Goal: Transaction & Acquisition: Purchase product/service

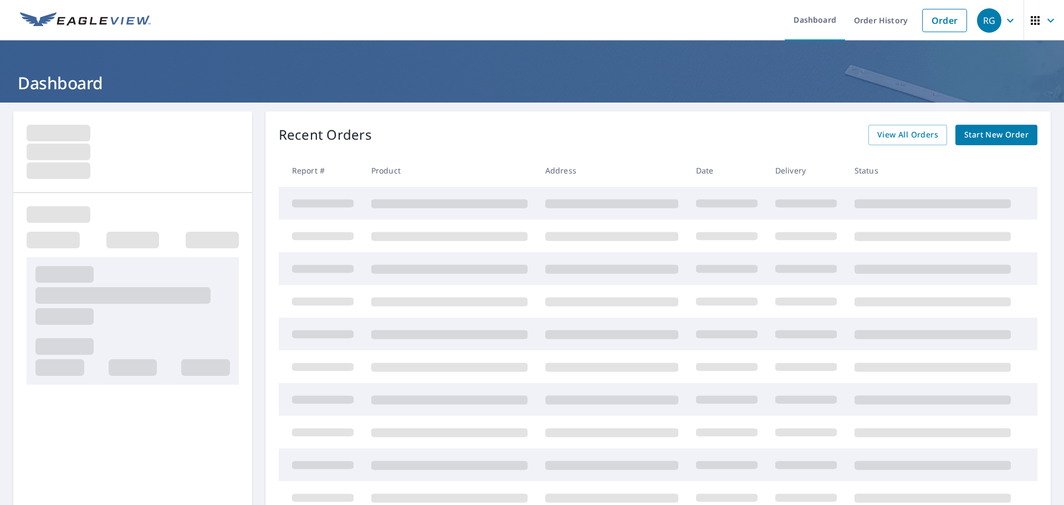
click at [971, 131] on span "Start New Order" at bounding box center [996, 135] width 64 height 14
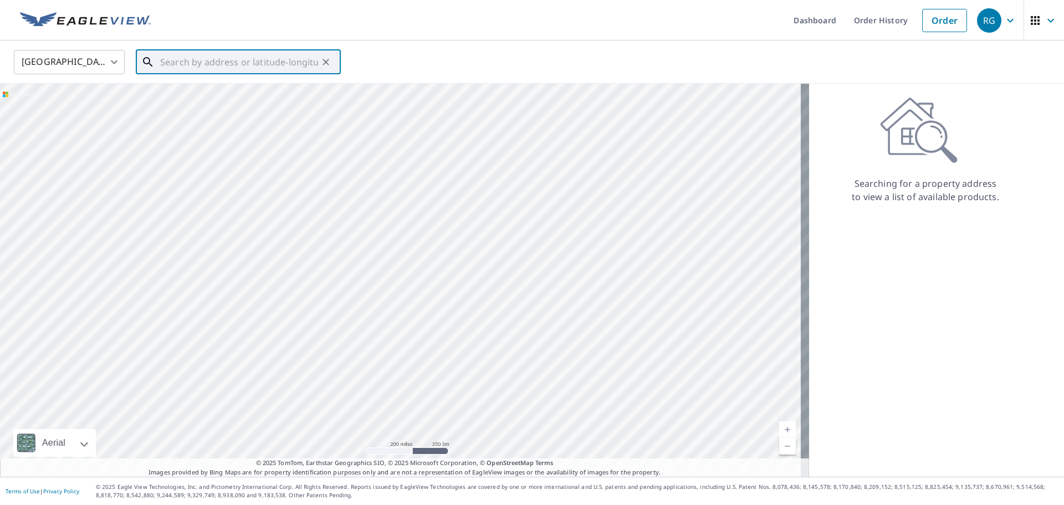
click at [218, 65] on input "text" at bounding box center [239, 62] width 158 height 31
click at [224, 99] on span "[STREET_ADDRESS]" at bounding box center [245, 94] width 174 height 13
type input "[STREET_ADDRESS]"
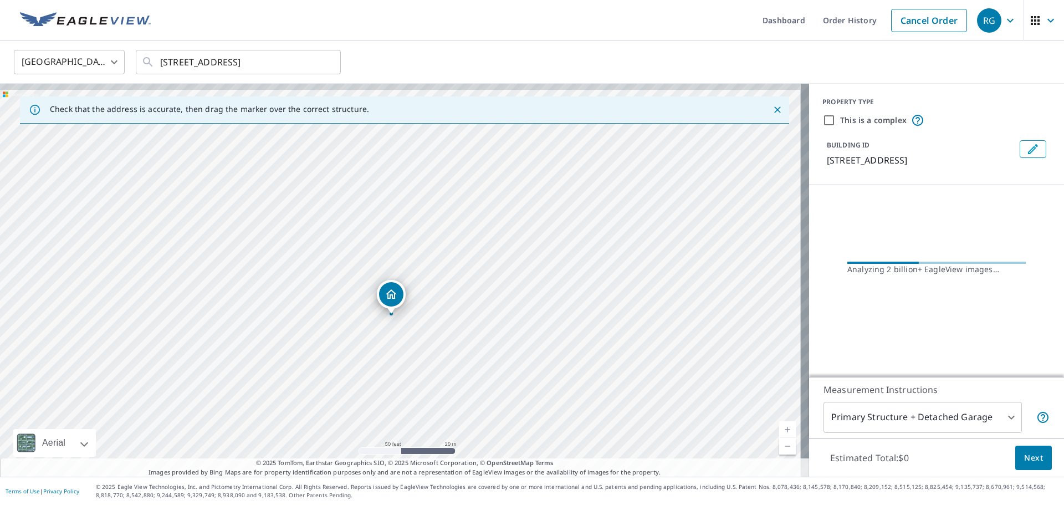
drag, startPoint x: 398, startPoint y: 211, endPoint x: 388, endPoint y: 357, distance: 146.6
click at [388, 357] on div "[STREET_ADDRESS]" at bounding box center [404, 280] width 809 height 393
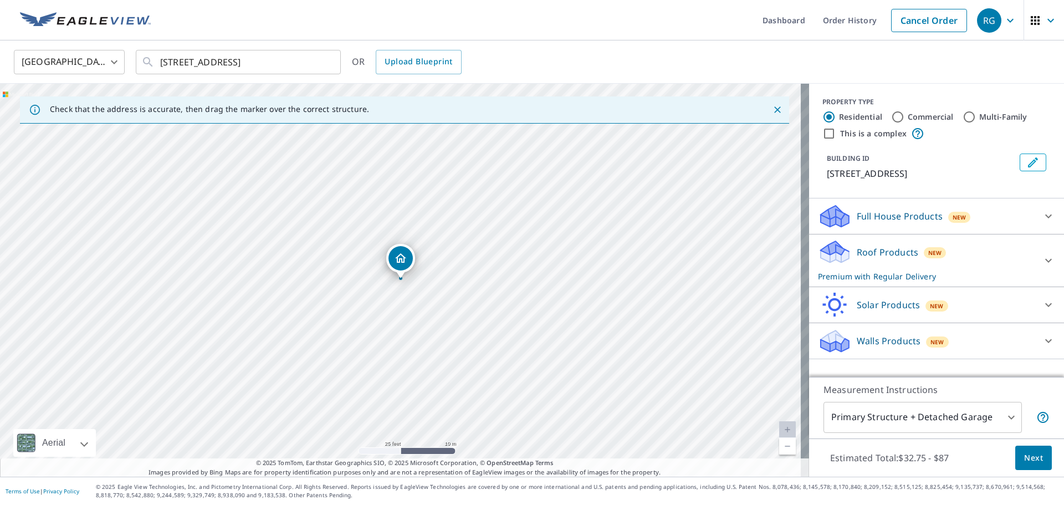
click at [904, 417] on body "RG RG Dashboard Order History Cancel Order RG [GEOGRAPHIC_DATA] [GEOGRAPHIC_DAT…" at bounding box center [532, 252] width 1064 height 505
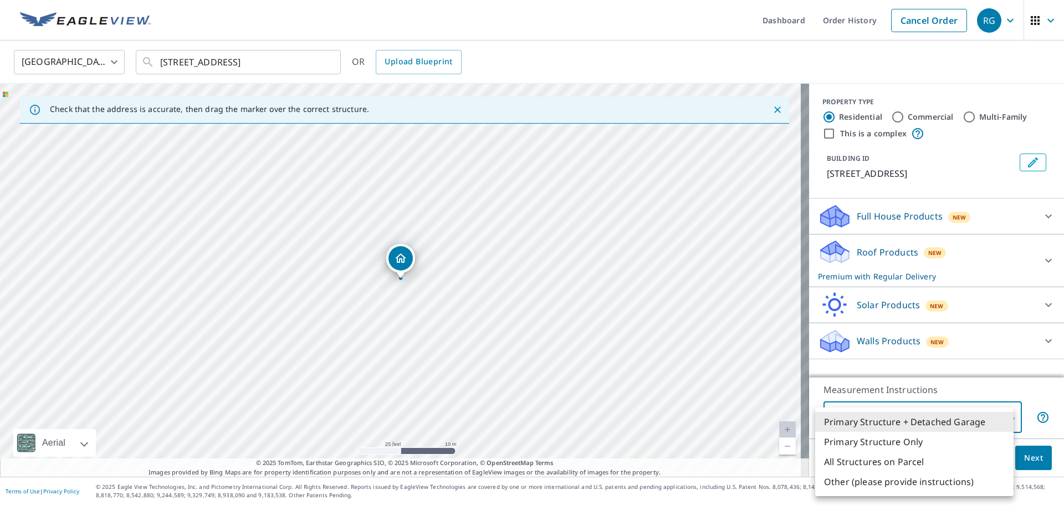
click at [904, 417] on li "Primary Structure + Detached Garage" at bounding box center [914, 422] width 198 height 20
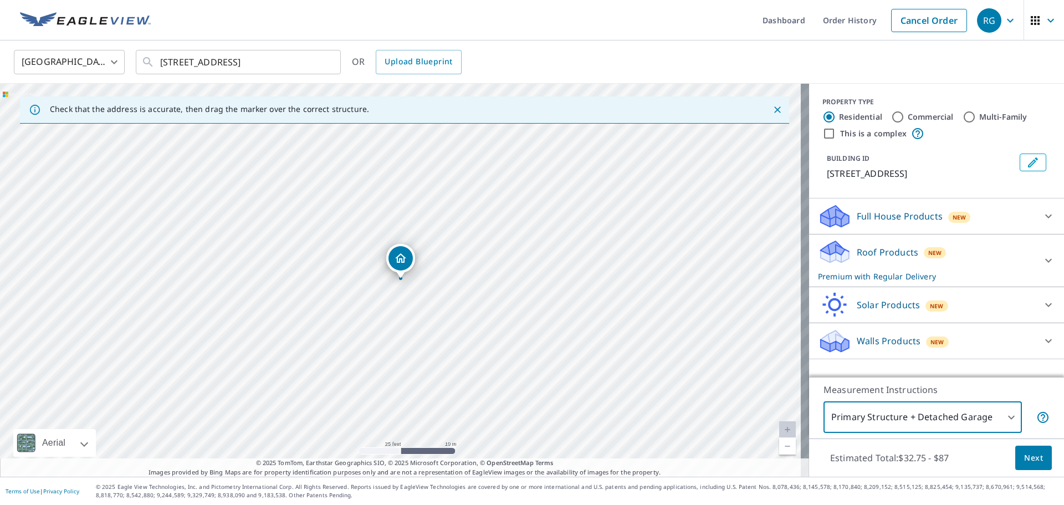
click at [1027, 458] on span "Next" at bounding box center [1033, 458] width 19 height 14
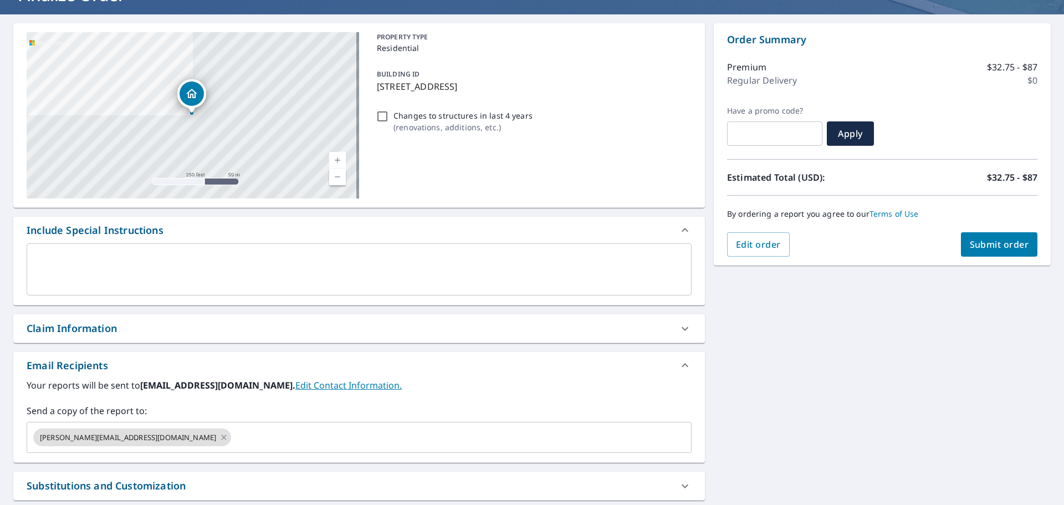
scroll to position [111, 0]
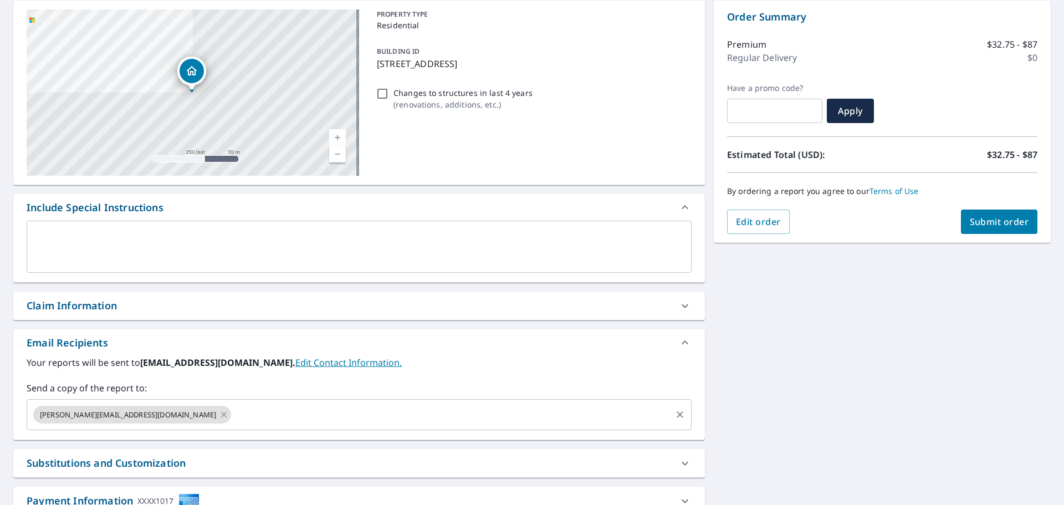
click at [117, 412] on span "[PERSON_NAME][EMAIL_ADDRESS][DOMAIN_NAME]" at bounding box center [127, 414] width 189 height 11
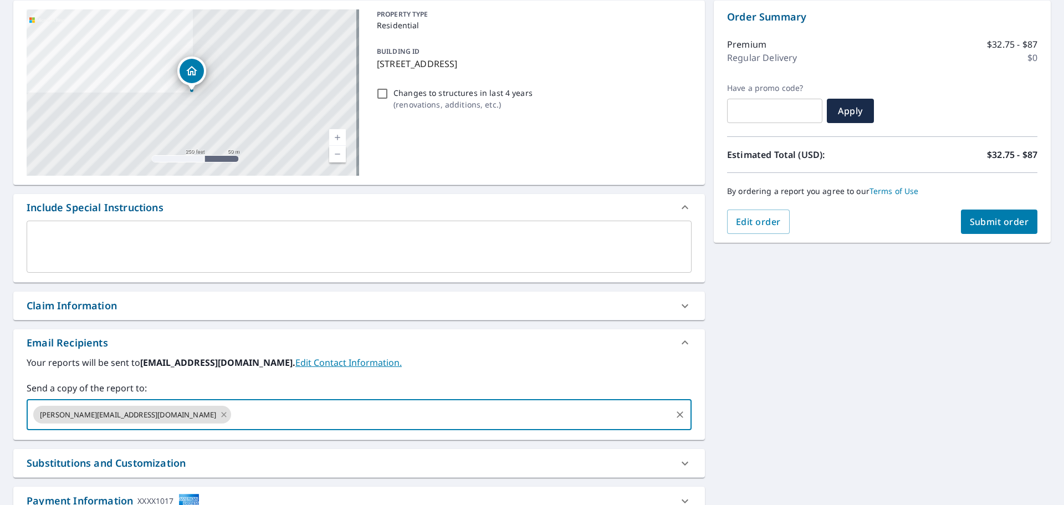
click at [219, 412] on icon at bounding box center [223, 414] width 9 height 12
checkbox input "true"
click at [138, 413] on input "text" at bounding box center [351, 414] width 638 height 21
type input "[PERSON_NAME][EMAIL_ADDRESS][DOMAIN_NAME]"
click at [980, 217] on span "Submit order" at bounding box center [999, 222] width 59 height 12
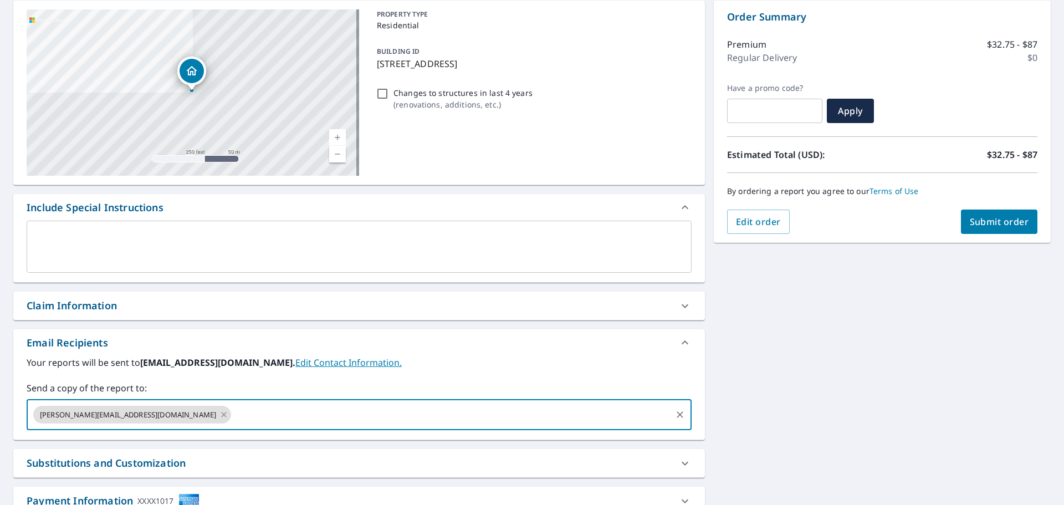
checkbox input "true"
